Goal: Navigation & Orientation: Find specific page/section

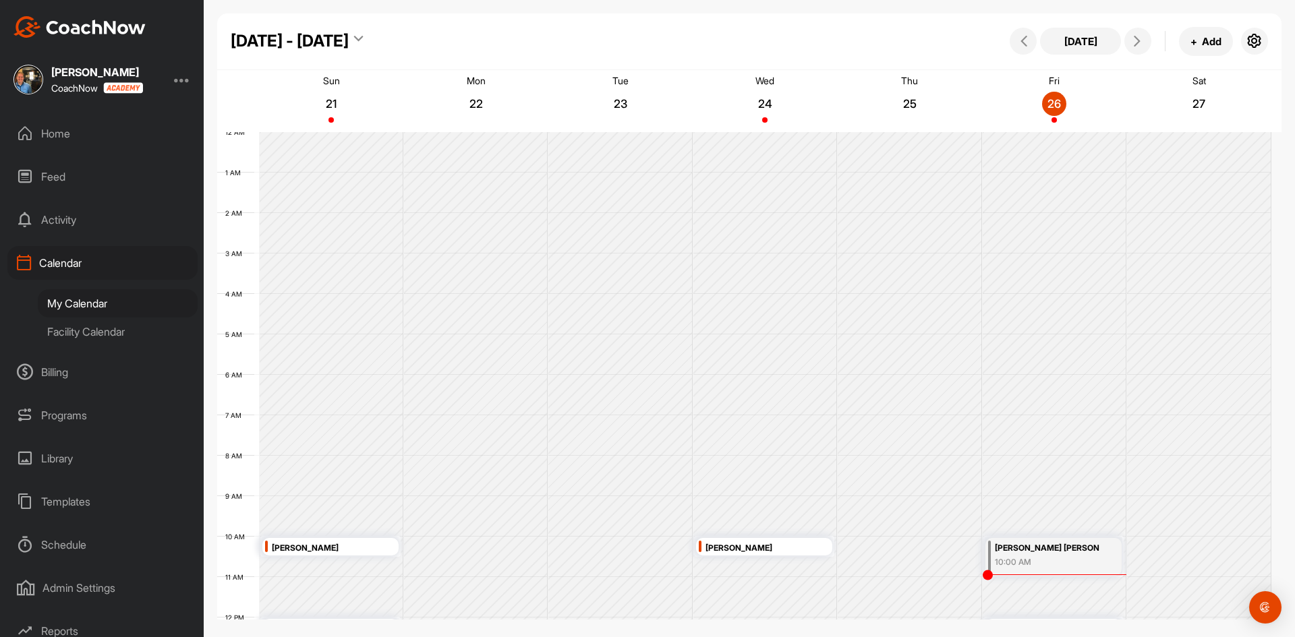
scroll to position [233, 0]
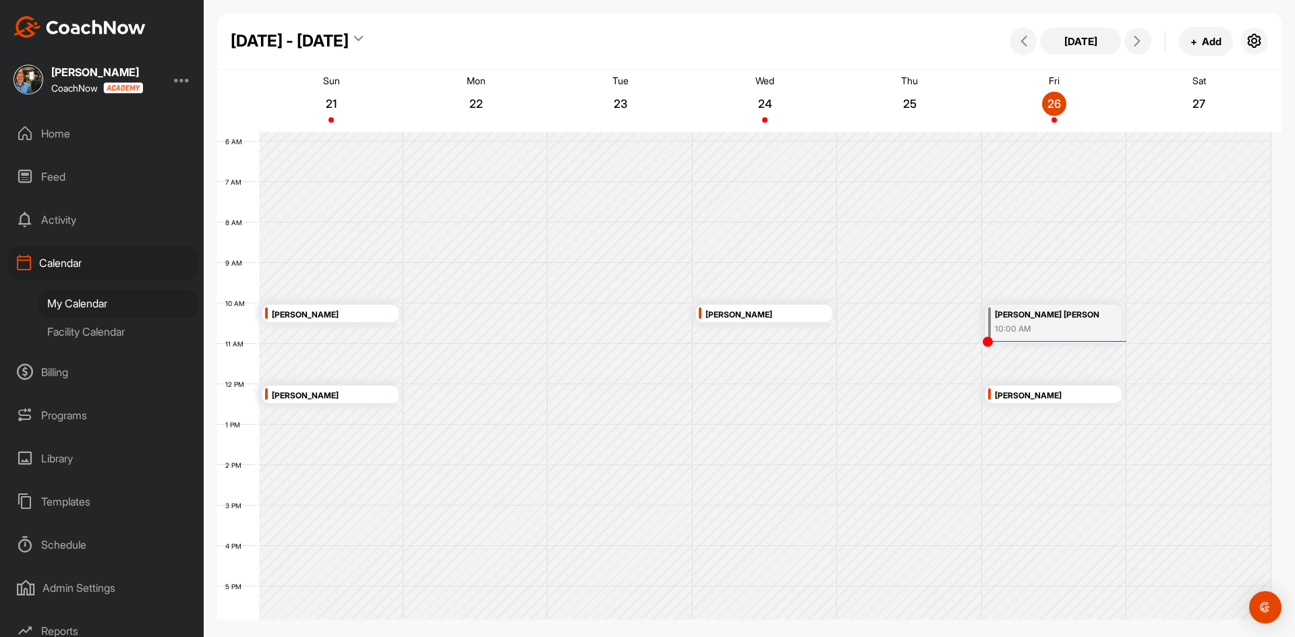
click at [80, 332] on div "Facility Calendar" at bounding box center [118, 332] width 160 height 28
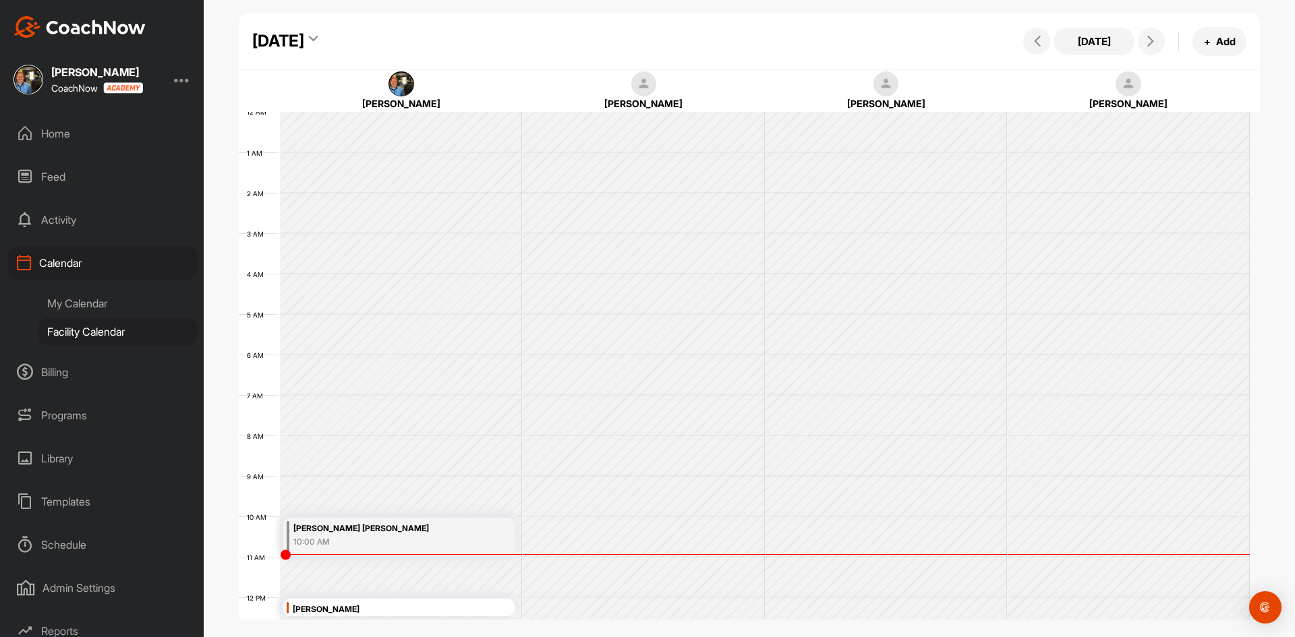
scroll to position [233, 0]
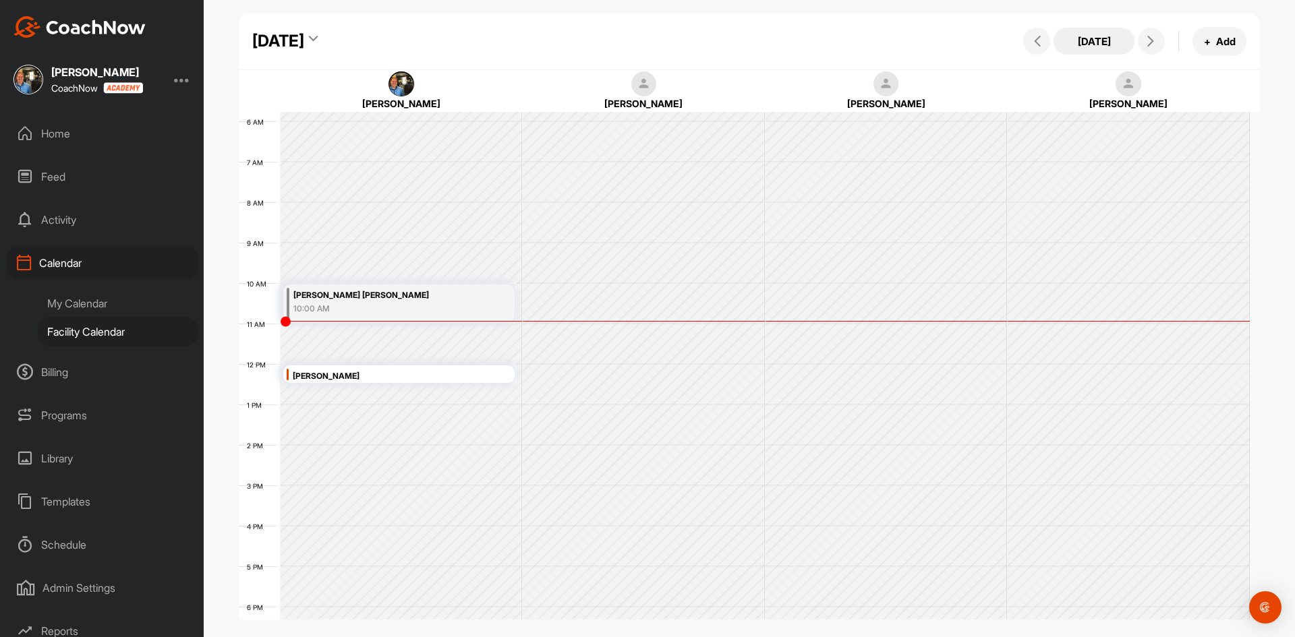
click at [1112, 42] on button "[DATE]" at bounding box center [1093, 41] width 81 height 27
click at [1149, 40] on icon at bounding box center [1150, 41] width 11 height 11
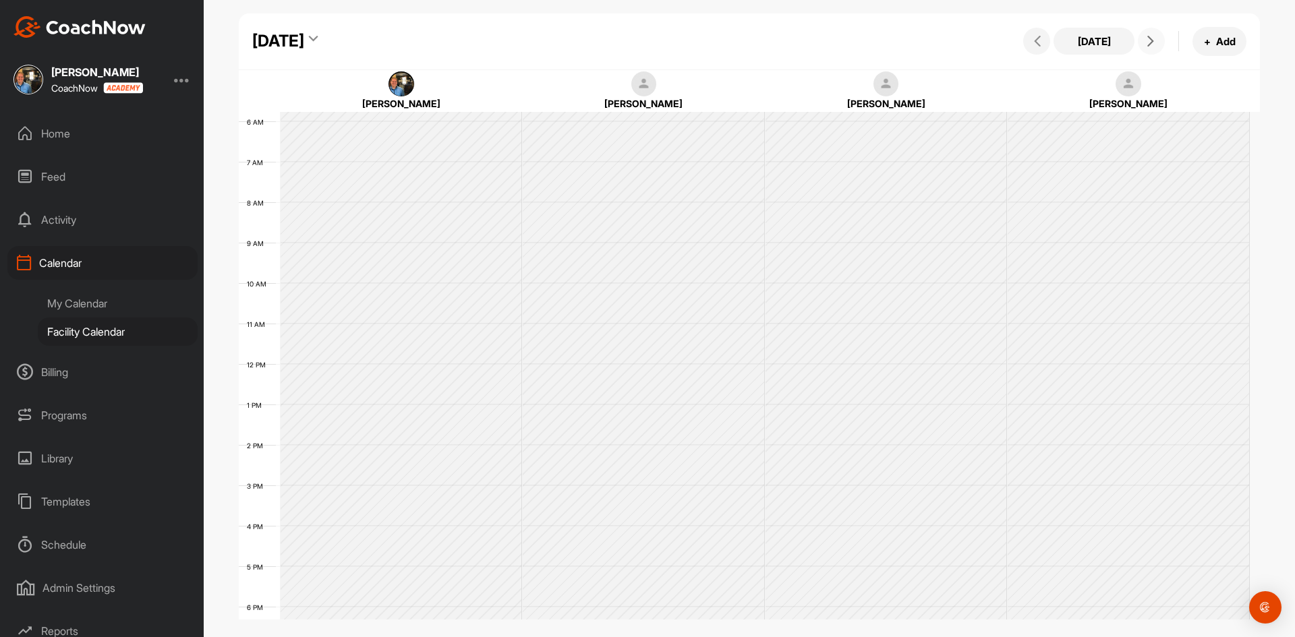
click at [1149, 40] on icon at bounding box center [1150, 41] width 11 height 11
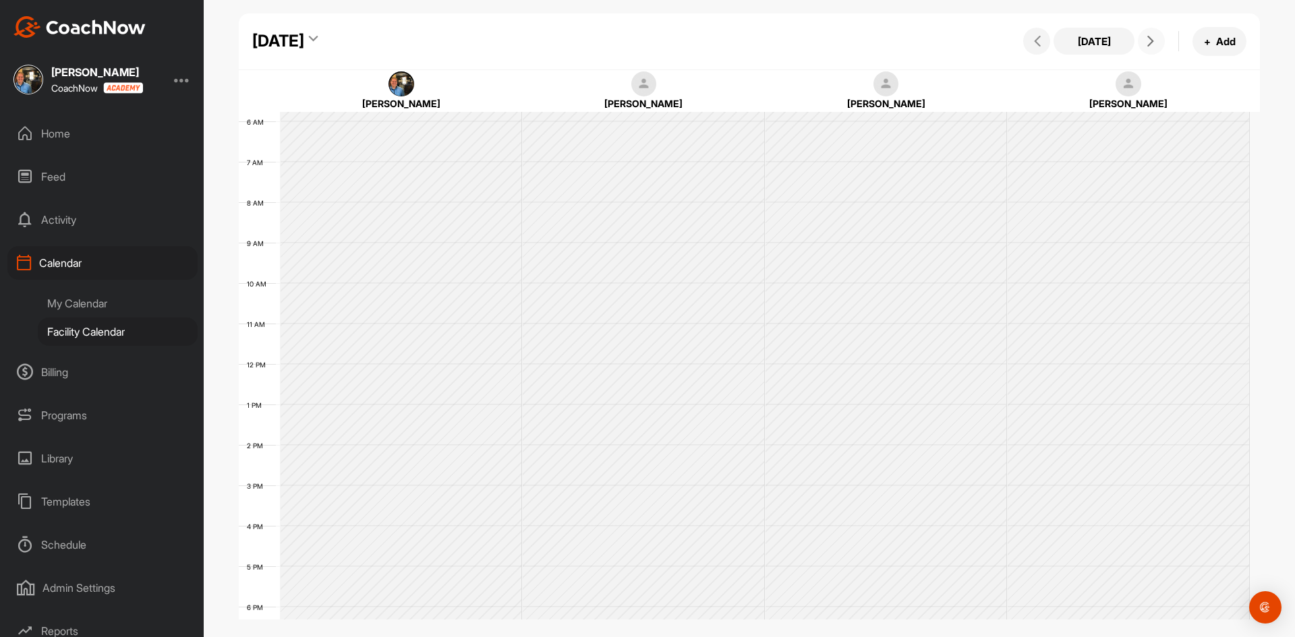
click at [1149, 40] on icon at bounding box center [1150, 41] width 11 height 11
click at [1068, 43] on button "[DATE]" at bounding box center [1093, 41] width 81 height 27
